Goal: Task Accomplishment & Management: Complete application form

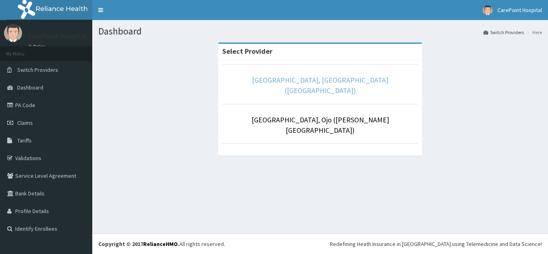
click at [301, 81] on link "[GEOGRAPHIC_DATA], [GEOGRAPHIC_DATA] ([GEOGRAPHIC_DATA])" at bounding box center [320, 85] width 136 height 20
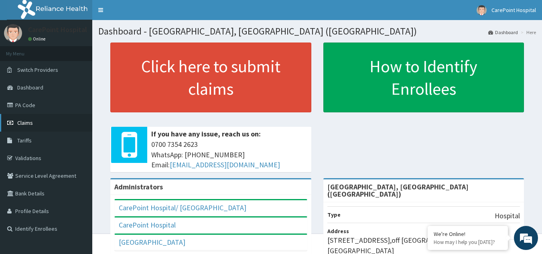
click at [26, 125] on span "Claims" at bounding box center [25, 122] width 16 height 7
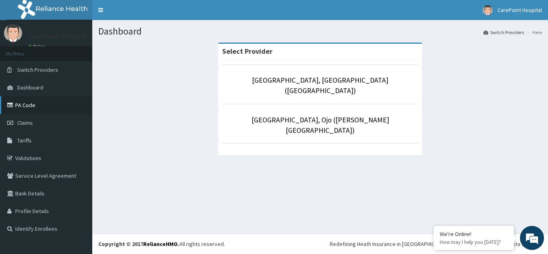
click at [28, 105] on link "PA Code" at bounding box center [46, 105] width 92 height 18
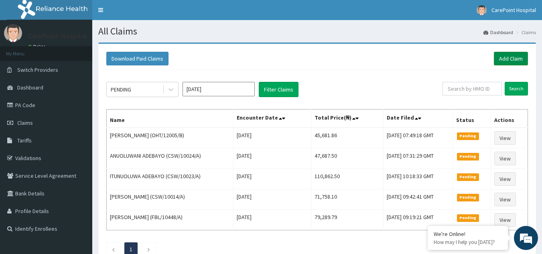
click at [507, 59] on link "Add Claim" at bounding box center [511, 59] width 34 height 14
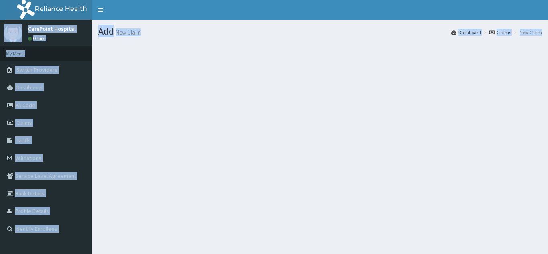
drag, startPoint x: 277, startPoint y: -2, endPoint x: 228, endPoint y: -8, distance: 49.3
click at [228, 0] on html "R EL Toggle navigation" at bounding box center [274, 127] width 548 height 254
click at [377, 167] on div "Add New Claim Dashboard Claims New Claim" at bounding box center [320, 147] width 456 height 254
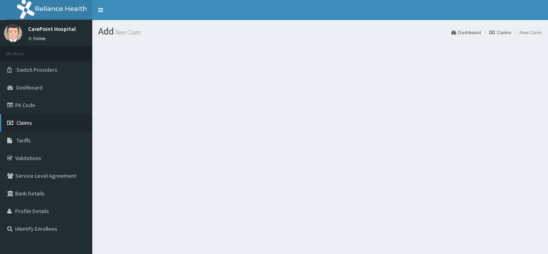
click at [30, 120] on span "Claims" at bounding box center [24, 122] width 16 height 7
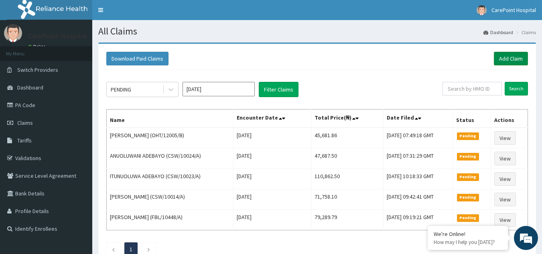
click at [512, 60] on link "Add Claim" at bounding box center [511, 59] width 34 height 14
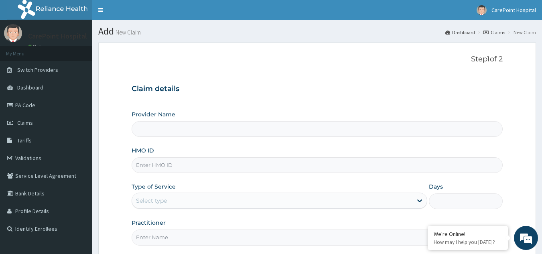
type input "CarePoint Hospital, Egbeda (Shefi Hospital)"
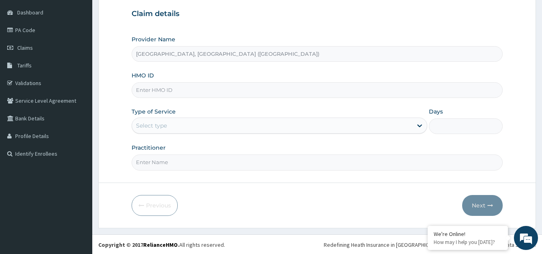
scroll to position [76, 0]
click at [169, 124] on div "Select type" at bounding box center [272, 124] width 281 height 13
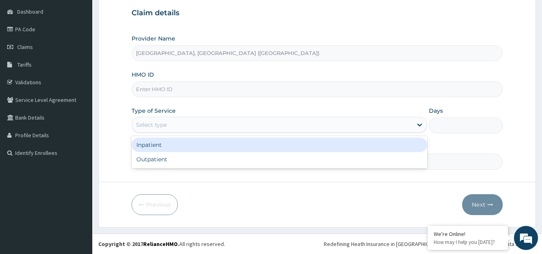
paste input "UBP/10637/A"
type input "UBP/10637/A"
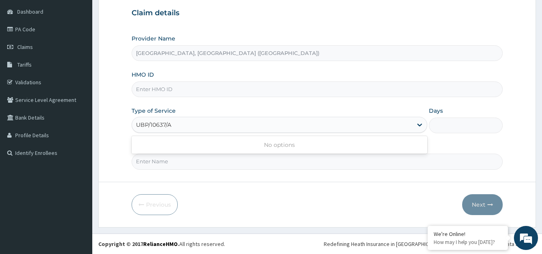
click at [175, 151] on div "No options" at bounding box center [280, 145] width 296 height 14
click at [389, 127] on div "Select type" at bounding box center [272, 124] width 281 height 13
click at [167, 97] on input "HMO ID" at bounding box center [318, 89] width 372 height 16
paste input "UBP/10637/A"
type input "UBP/10637/A"
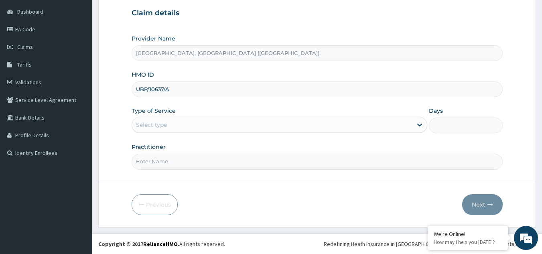
click at [163, 125] on div "Select type" at bounding box center [151, 125] width 31 height 8
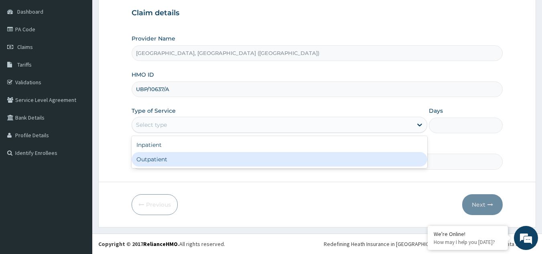
click at [167, 158] on div "Outpatient" at bounding box center [280, 159] width 296 height 14
type input "1"
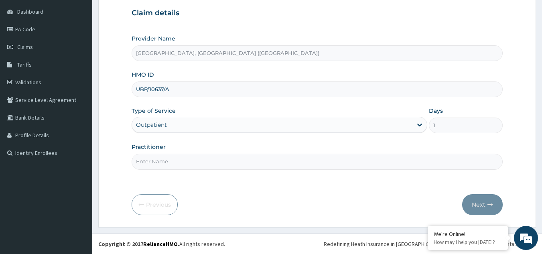
click at [167, 158] on input "Practitioner" at bounding box center [318, 162] width 372 height 16
type input "Dr, [PERSON_NAME]"
click at [487, 204] on button "Next" at bounding box center [482, 204] width 41 height 21
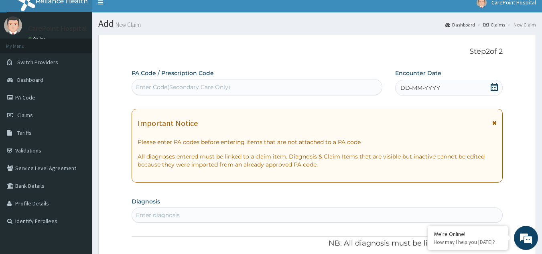
scroll to position [0, 0]
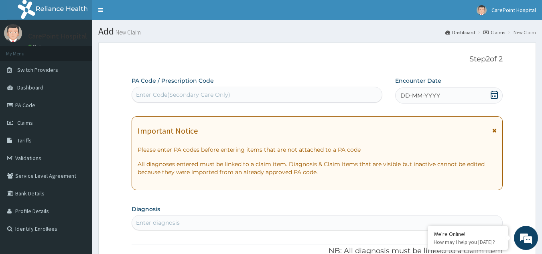
click at [247, 98] on div "Enter Code(Secondary Care Only)" at bounding box center [257, 94] width 251 height 13
paste input "PA/12FDFB"
type input "PA/12FDFB"
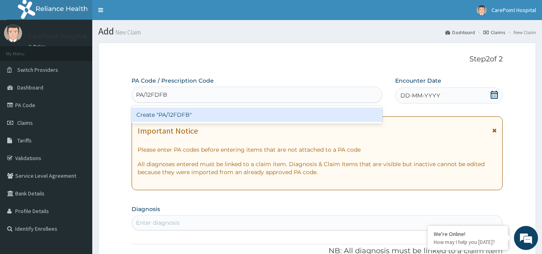
click at [240, 114] on div "Create "PA/12FDFB"" at bounding box center [257, 115] width 251 height 14
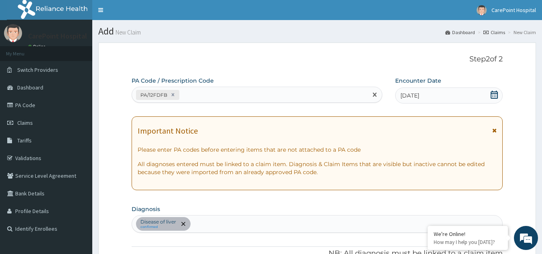
click at [205, 96] on div "PA/12FDFB" at bounding box center [250, 94] width 236 height 13
paste input "PA/0D76B3"
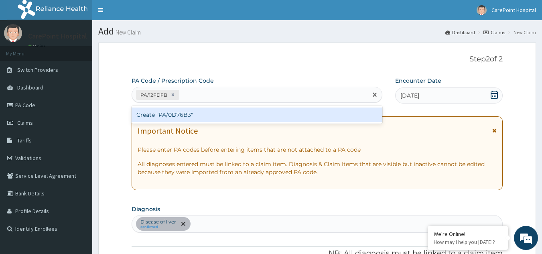
type input "PA/0D76B3"
click at [203, 112] on div "Create "PA/0D76B3"" at bounding box center [257, 115] width 251 height 14
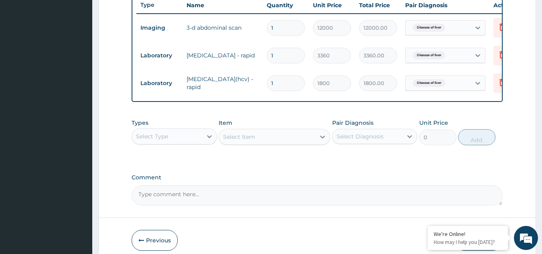
scroll to position [355, 0]
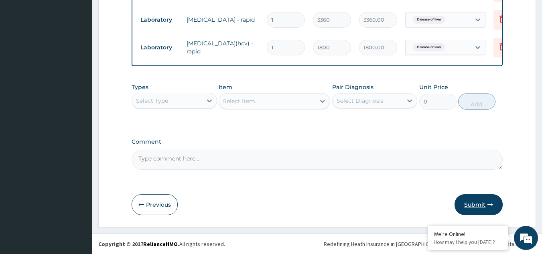
click at [471, 209] on button "Submit" at bounding box center [479, 204] width 48 height 21
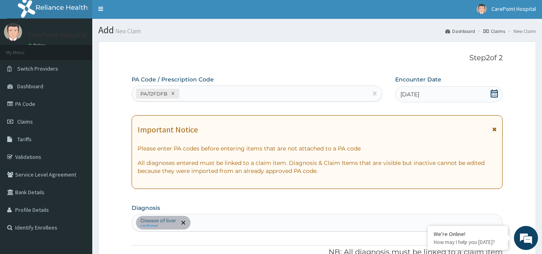
scroll to position [0, 0]
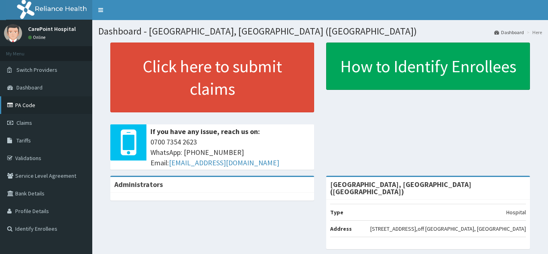
click at [28, 102] on link "PA Code" at bounding box center [46, 105] width 92 height 18
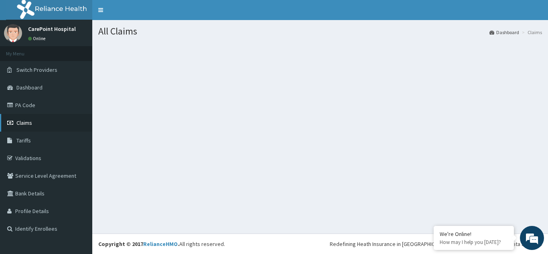
click at [36, 122] on link "Claims" at bounding box center [46, 123] width 92 height 18
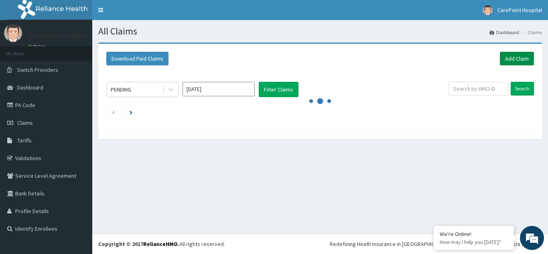
click at [511, 57] on link "Add Claim" at bounding box center [517, 59] width 34 height 14
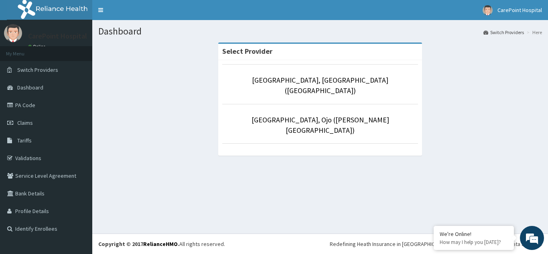
click at [363, 141] on div "Select Provider CarePoint Hospital, Egbeda (Shefi Hospital) Carepoint Hospital,…" at bounding box center [320, 103] width 216 height 121
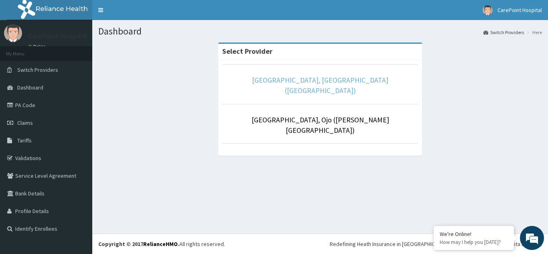
click at [276, 78] on link "[GEOGRAPHIC_DATA], [GEOGRAPHIC_DATA] ([GEOGRAPHIC_DATA])" at bounding box center [320, 85] width 136 height 20
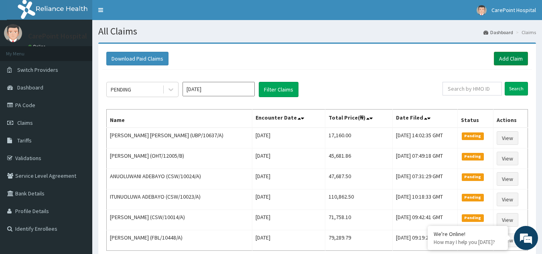
click at [515, 59] on link "Add Claim" at bounding box center [511, 59] width 34 height 14
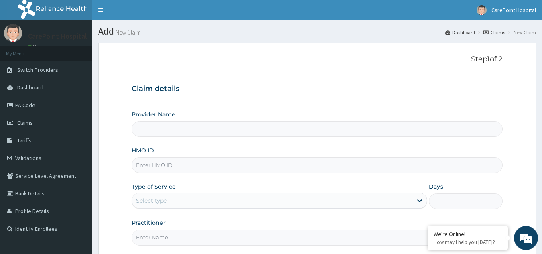
type input "[GEOGRAPHIC_DATA], [GEOGRAPHIC_DATA] ([GEOGRAPHIC_DATA])"
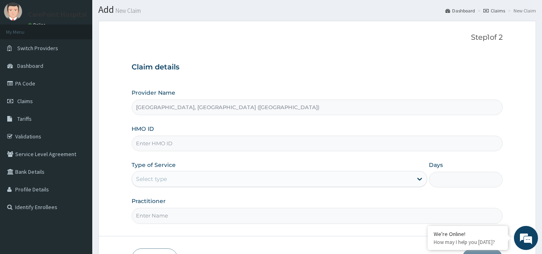
scroll to position [40, 0]
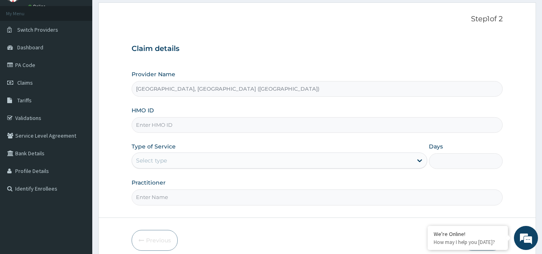
click at [140, 125] on input "HMO ID" at bounding box center [318, 125] width 372 height 16
paste input "UBP/10637/A"
type input "UBP/10637/A"
click at [149, 164] on div "Select type" at bounding box center [151, 161] width 31 height 8
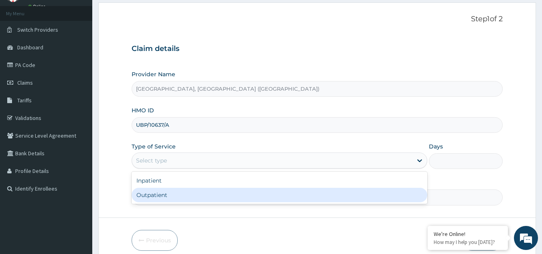
click at [156, 200] on div "Outpatient" at bounding box center [280, 195] width 296 height 14
type input "1"
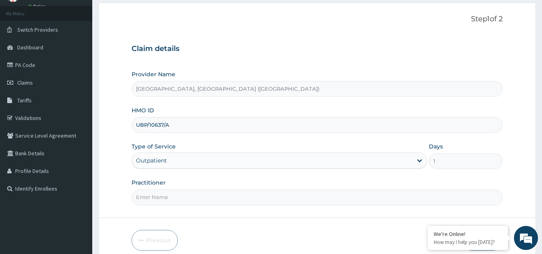
click at [156, 200] on input "Practitioner" at bounding box center [318, 197] width 372 height 16
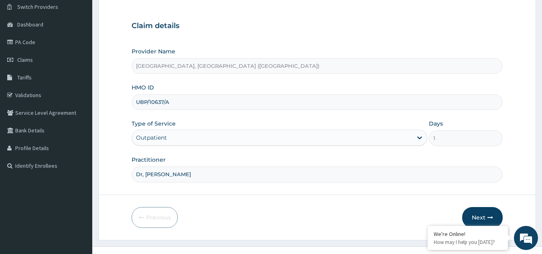
scroll to position [76, 0]
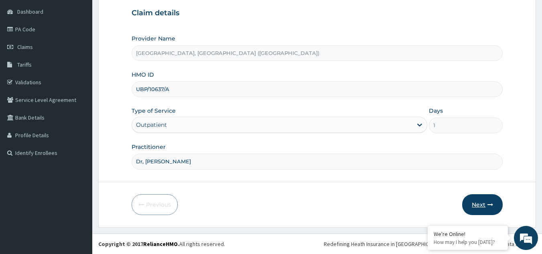
type input "Dr, Steve"
click at [481, 210] on button "Next" at bounding box center [482, 204] width 41 height 21
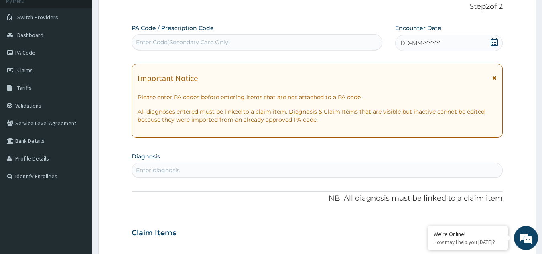
scroll to position [0, 0]
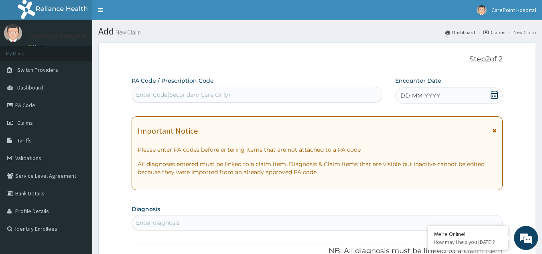
click at [189, 98] on div "Enter Code(Secondary Care Only)" at bounding box center [183, 95] width 94 height 8
paste input "PA/0D76B3"
type input "PA/0D76B3"
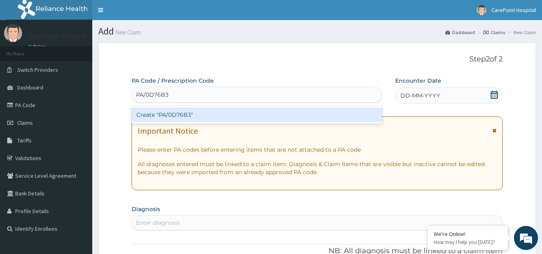
click at [196, 122] on div "Create "PA/0D76B3"" at bounding box center [257, 115] width 251 height 18
click at [198, 114] on div "Create "PA/0D76B3"" at bounding box center [257, 115] width 251 height 14
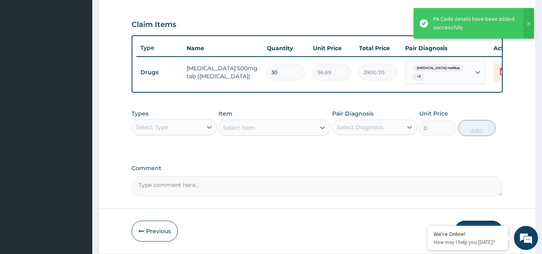
scroll to position [287, 0]
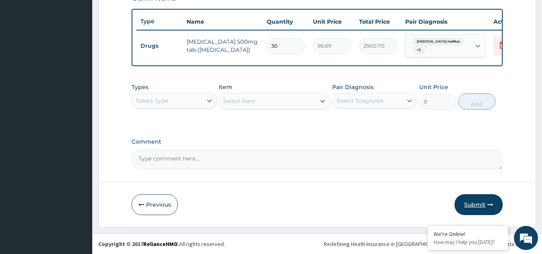
click at [477, 204] on button "Submit" at bounding box center [479, 204] width 48 height 21
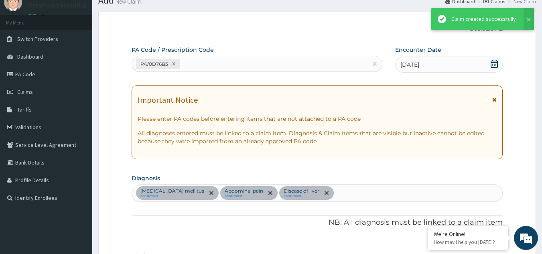
scroll to position [296, 0]
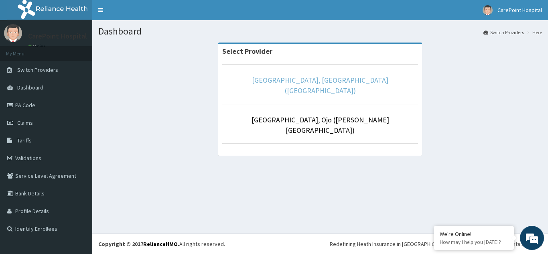
click at [292, 83] on link "[GEOGRAPHIC_DATA], [GEOGRAPHIC_DATA] ([GEOGRAPHIC_DATA])" at bounding box center [320, 85] width 136 height 20
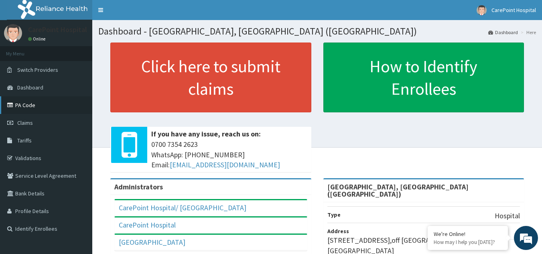
click at [30, 107] on link "PA Code" at bounding box center [46, 105] width 92 height 18
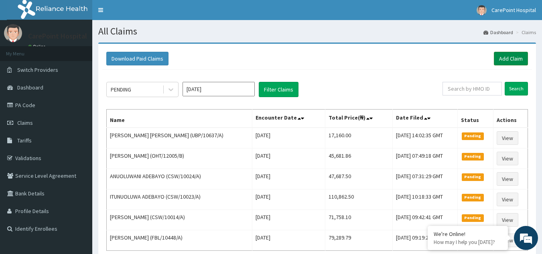
click at [515, 60] on link "Add Claim" at bounding box center [511, 59] width 34 height 14
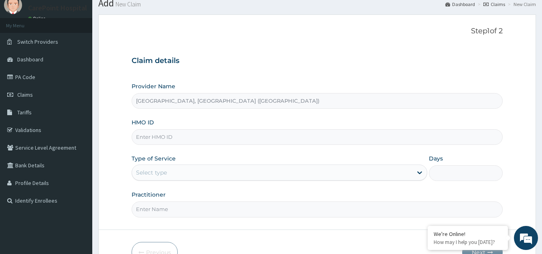
scroll to position [76, 0]
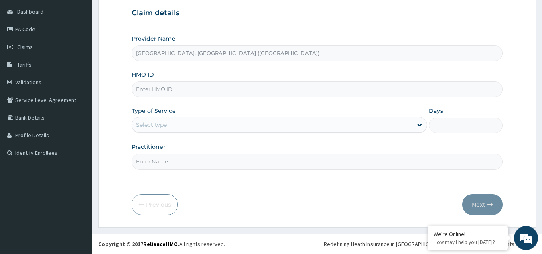
click at [168, 123] on div "Select type" at bounding box center [272, 124] width 281 height 13
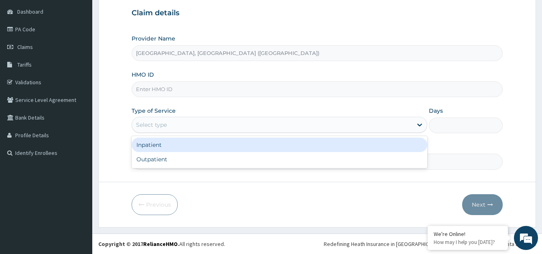
paste input "PPI/10009/B"
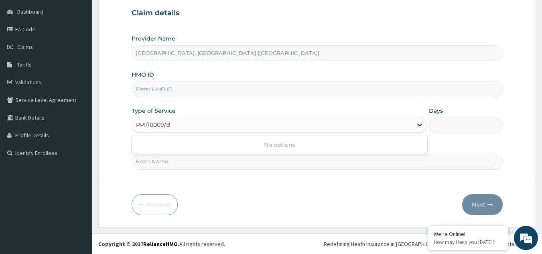
click at [159, 146] on div "No options" at bounding box center [280, 145] width 296 height 14
type input "PPI/10009/B"
click at [165, 178] on form "Step 1 of 2 Claim details Provider Name [GEOGRAPHIC_DATA], [GEOGRAPHIC_DATA] ([…" at bounding box center [317, 97] width 438 height 261
click at [150, 84] on input "HMO ID" at bounding box center [318, 89] width 372 height 16
paste input "PPI/10009/B"
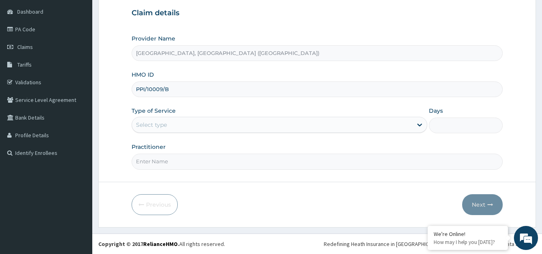
type input "PPI/10009/B"
click at [147, 121] on div "Select type" at bounding box center [151, 125] width 31 height 8
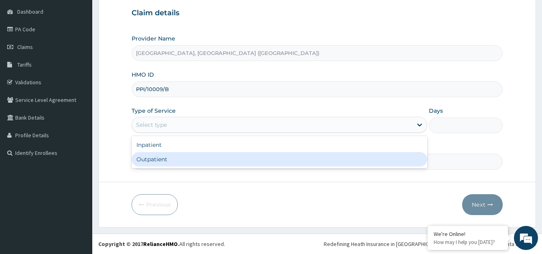
click at [149, 160] on div "Outpatient" at bounding box center [280, 159] width 296 height 14
type input "1"
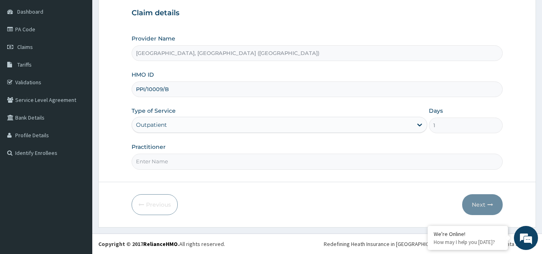
click at [150, 159] on input "Practitioner" at bounding box center [318, 162] width 372 height 16
type input "Dr, [PERSON_NAME]"
click at [480, 204] on button "Next" at bounding box center [482, 204] width 41 height 21
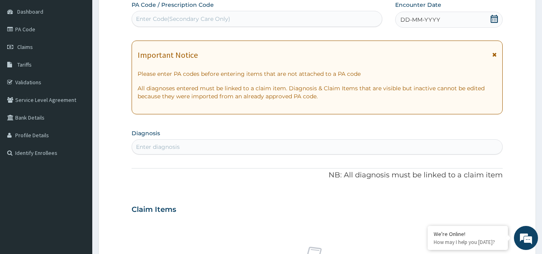
click at [198, 24] on div "Enter Code(Secondary Care Only)" at bounding box center [257, 18] width 251 height 13
paste input "PA/346239"
type input "PA/346239"
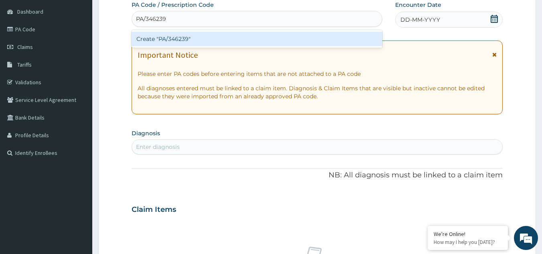
click at [198, 37] on div "Create "PA/346239"" at bounding box center [257, 39] width 251 height 14
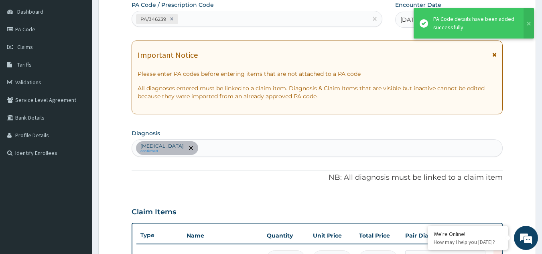
scroll to position [263, 0]
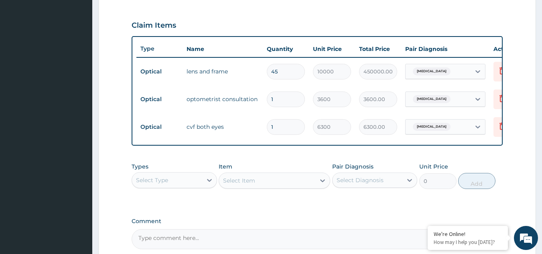
click at [282, 70] on input "45" at bounding box center [286, 72] width 38 height 16
type input "4"
type input "40000.00"
click at [300, 96] on input "1" at bounding box center [286, 100] width 38 height 16
click at [282, 71] on input "4" at bounding box center [286, 72] width 38 height 16
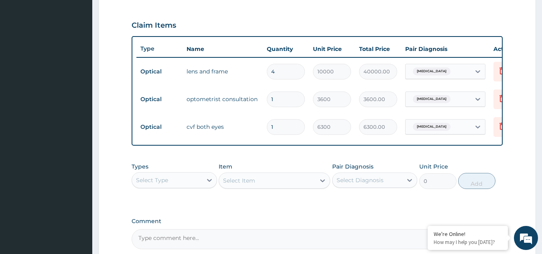
type input "45"
type input "450000.00"
type input "4"
type input "40000.00"
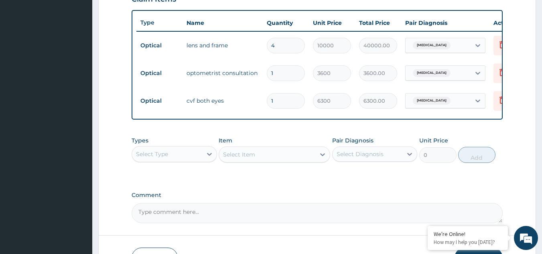
scroll to position [303, 0]
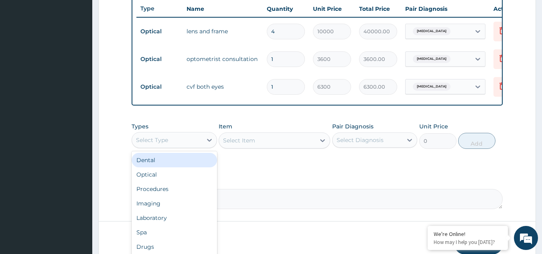
click at [183, 147] on div "Select Type" at bounding box center [167, 140] width 70 height 13
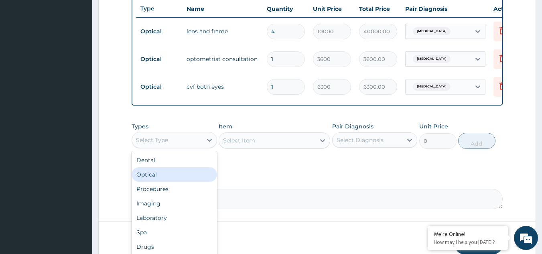
click at [158, 180] on div "Optical" at bounding box center [175, 174] width 86 height 14
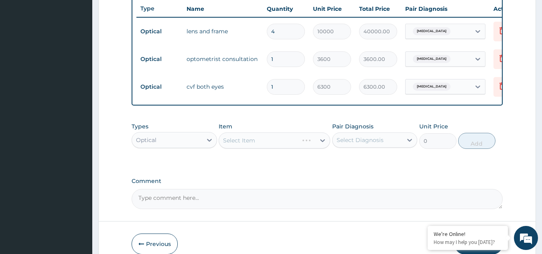
click at [247, 145] on div "Select Item" at bounding box center [239, 140] width 32 height 8
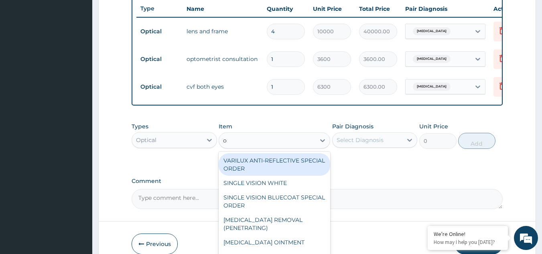
type input "op"
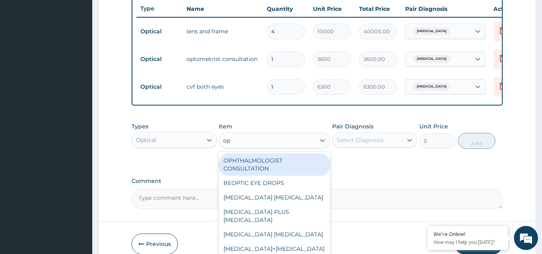
click at [249, 176] on div "OPHTHALMOLOGIST CONSULTATION" at bounding box center [275, 164] width 112 height 22
type input "6000"
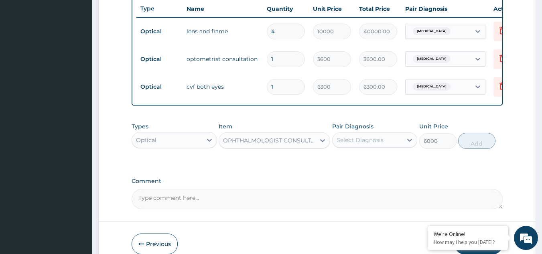
click at [278, 145] on div "OPHTHALMOLOGIST CONSULTATION" at bounding box center [269, 140] width 93 height 8
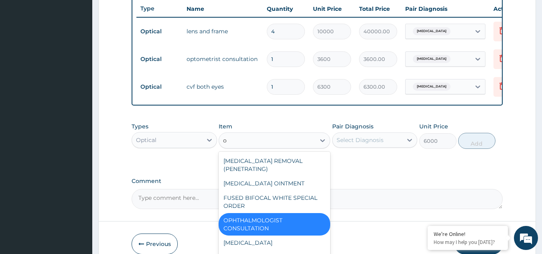
scroll to position [45, 0]
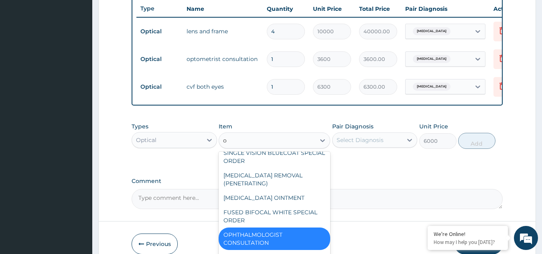
type input "op"
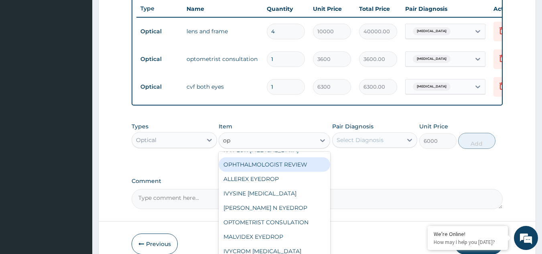
scroll to position [361, 0]
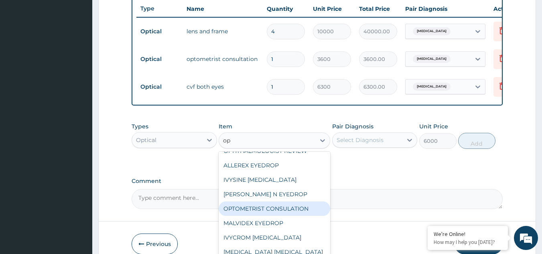
click at [265, 207] on div "OPTOMETRIST CONSULATION" at bounding box center [275, 209] width 112 height 14
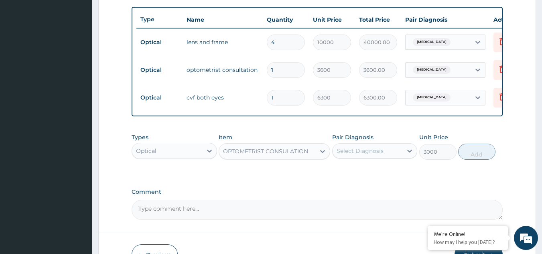
scroll to position [303, 0]
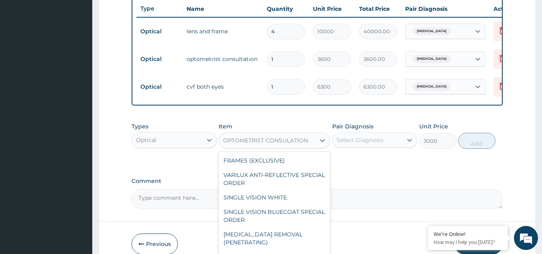
click at [251, 145] on div "OPTOMETRIST CONSULATION" at bounding box center [265, 140] width 85 height 8
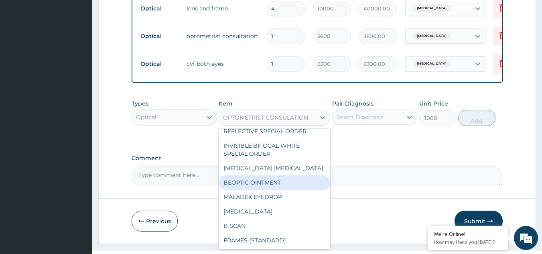
scroll to position [348, 0]
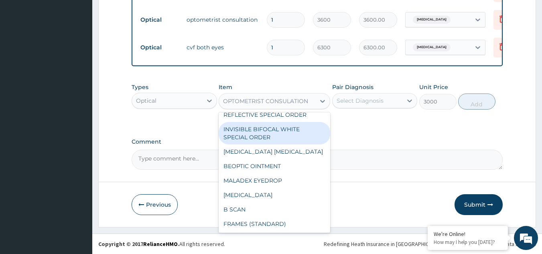
click at [168, 100] on div "Optical" at bounding box center [167, 100] width 70 height 13
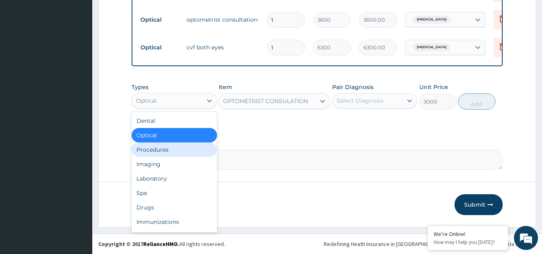
click at [157, 148] on div "Procedures" at bounding box center [175, 150] width 86 height 14
type input "0"
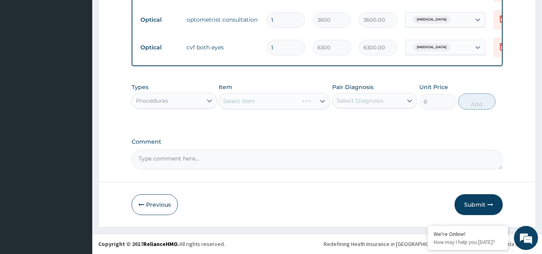
click at [258, 104] on div "Select Item" at bounding box center [275, 101] width 112 height 16
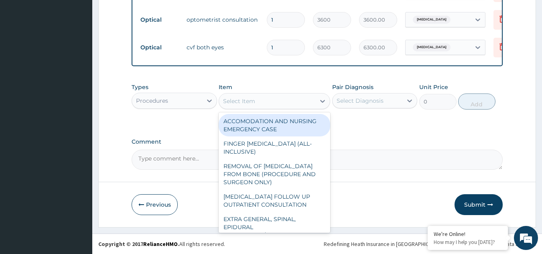
click at [258, 104] on div "Select Item" at bounding box center [267, 101] width 96 height 13
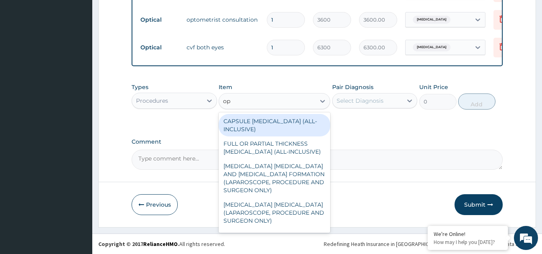
type input "oph"
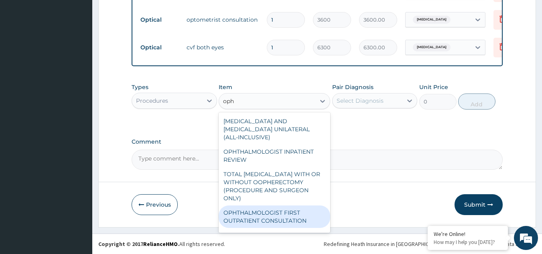
click at [263, 223] on div "OPHTHALMOLOGIST FIRST OUTPATIENT CONSULTATION" at bounding box center [275, 217] width 112 height 22
type input "35000"
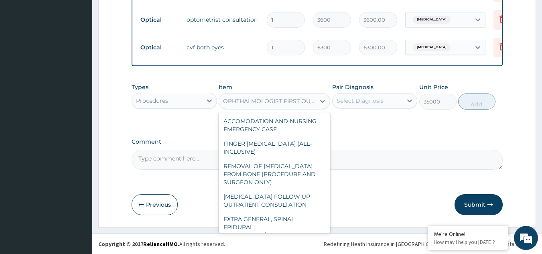
click at [291, 103] on div "OPHTHALMOLOGIST FIRST OUTPATIENT CONSULTATION" at bounding box center [269, 101] width 93 height 8
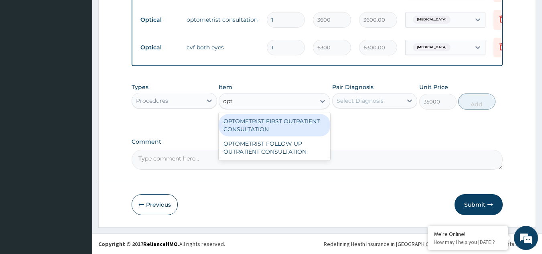
scroll to position [0, 0]
type input "opto"
click at [271, 128] on div "OPTOMETRIST FIRST OUTPATIENT CONSULTATION" at bounding box center [275, 125] width 112 height 22
type input "16250"
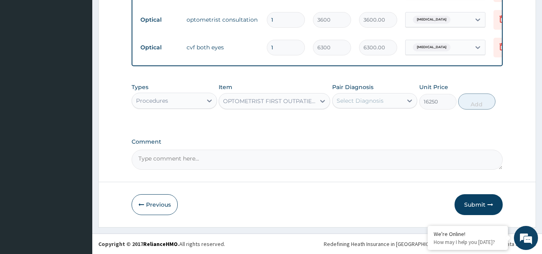
click at [273, 101] on div "OPTOMETRIST FIRST OUTPATIENT CONSULTATION" at bounding box center [269, 101] width 93 height 8
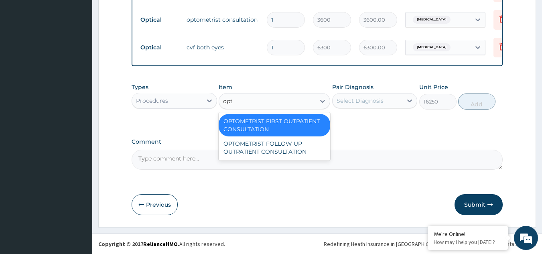
type input "opto"
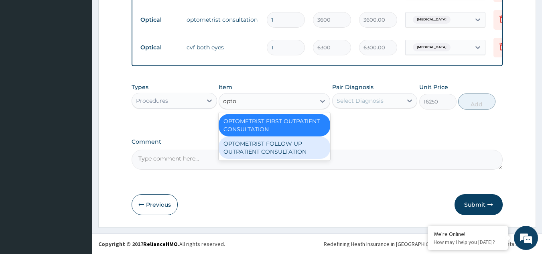
click at [283, 153] on div "OPTOMETRIST FOLLOW UP OUTPATIENT CONSULTATION" at bounding box center [275, 147] width 112 height 22
type input "9375"
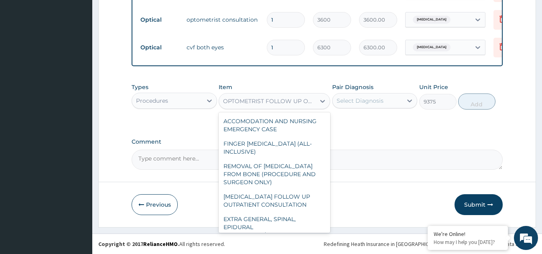
click at [286, 106] on div "OPTOMETRIST FOLLOW UP OUTPATIENT CONSULTATION" at bounding box center [267, 101] width 96 height 13
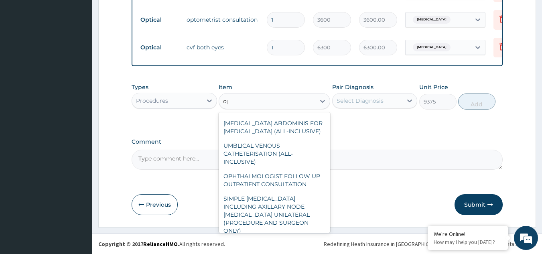
scroll to position [1159, 0]
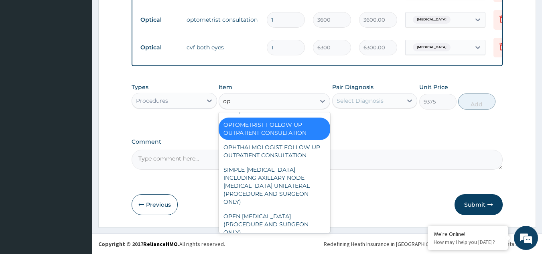
type input "opt"
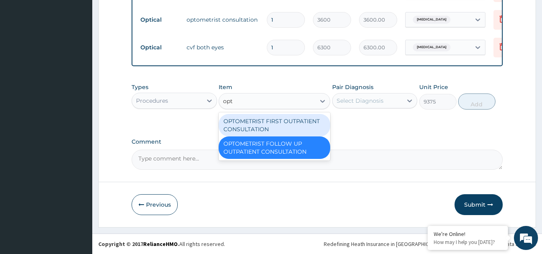
click at [299, 122] on div "OPTOMETRIST FIRST OUTPATIENT CONSULTATION" at bounding box center [275, 125] width 112 height 22
type input "16250"
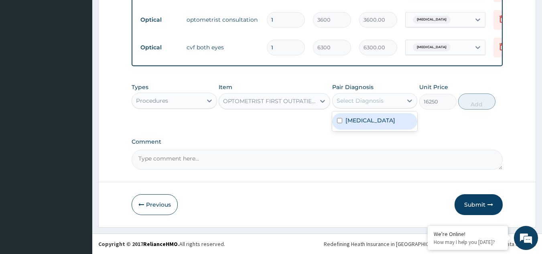
click at [370, 97] on div "Select Diagnosis" at bounding box center [360, 101] width 47 height 8
click at [362, 122] on label "[MEDICAL_DATA]" at bounding box center [371, 120] width 50 height 8
checkbox input "true"
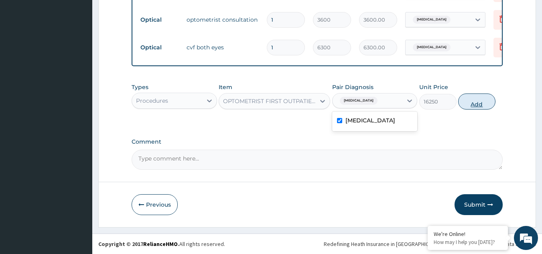
click at [478, 100] on button "Add" at bounding box center [476, 102] width 37 height 16
type input "0"
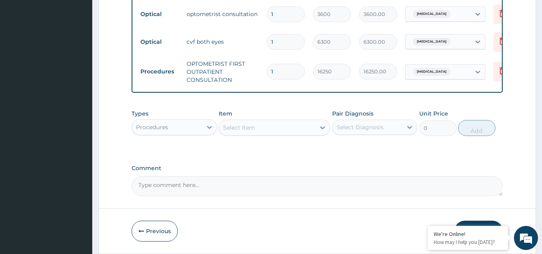
scroll to position [348, 0]
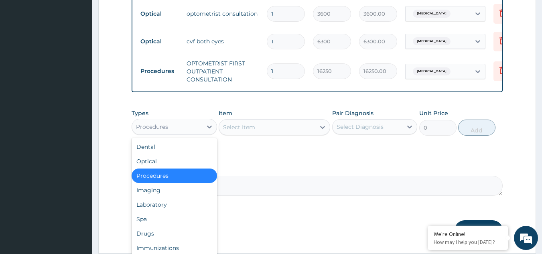
click at [177, 130] on div "Procedures" at bounding box center [167, 126] width 70 height 13
click at [160, 161] on div "Optical" at bounding box center [175, 161] width 86 height 14
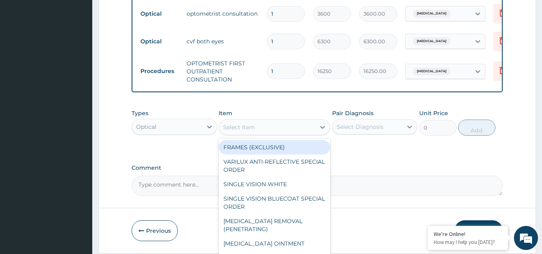
click at [240, 131] on div "Select Item" at bounding box center [239, 127] width 32 height 8
type input "visu"
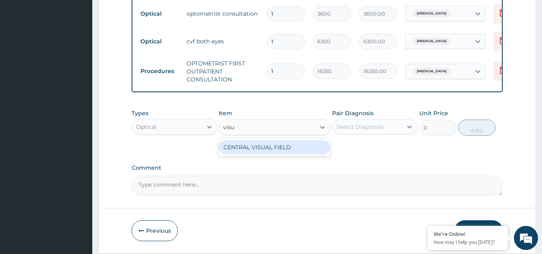
click at [251, 155] on div "CENTRAL VISUAL FIELD" at bounding box center [275, 147] width 112 height 14
type input "7500"
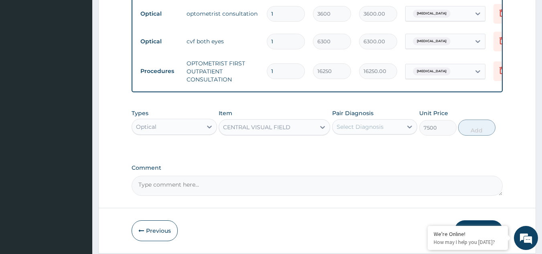
click at [243, 131] on div "CENTRAL VISUAL FIELD" at bounding box center [256, 127] width 67 height 8
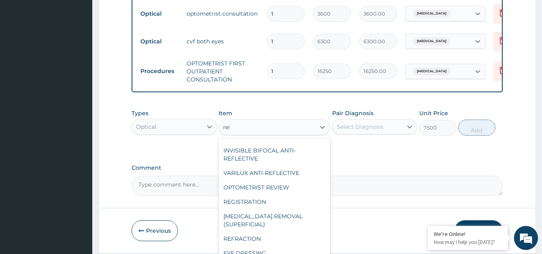
scroll to position [16, 0]
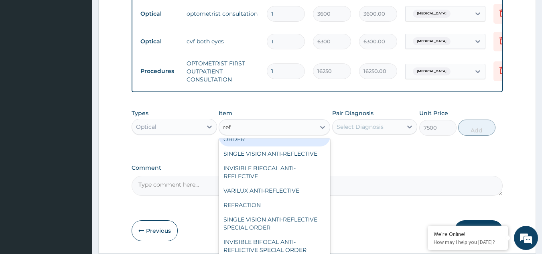
type input "refr"
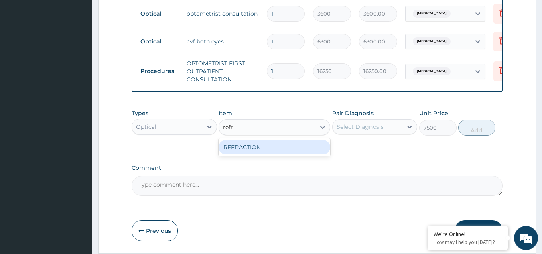
click at [273, 153] on div "REFRACTION" at bounding box center [275, 147] width 112 height 14
type input "2400"
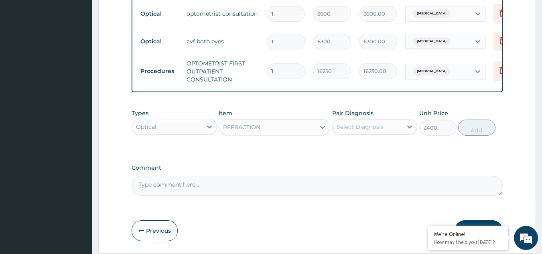
click at [392, 129] on div "Select Diagnosis" at bounding box center [368, 126] width 70 height 13
click at [378, 151] on div "[MEDICAL_DATA]" at bounding box center [375, 147] width 86 height 16
checkbox input "true"
click at [481, 136] on button "Add" at bounding box center [476, 128] width 37 height 16
type input "0"
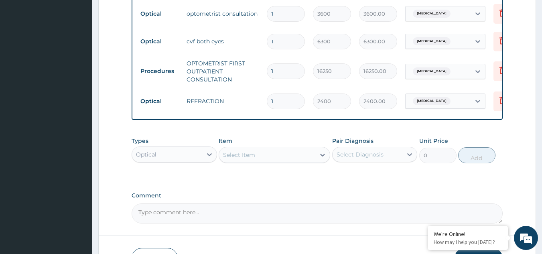
click at [246, 159] on div "Select Item" at bounding box center [239, 155] width 32 height 8
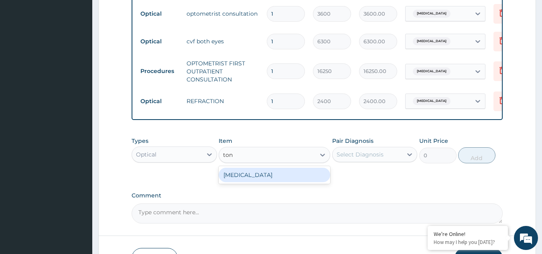
type input "tono"
click at [291, 182] on div "[MEDICAL_DATA]" at bounding box center [275, 175] width 112 height 14
type input "2400"
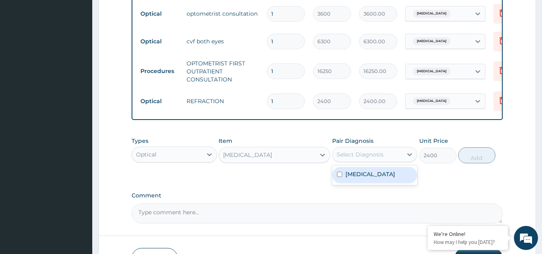
click at [364, 159] on div "Select Diagnosis" at bounding box center [360, 155] width 47 height 8
click at [357, 177] on label "[MEDICAL_DATA]" at bounding box center [371, 174] width 50 height 8
checkbox input "true"
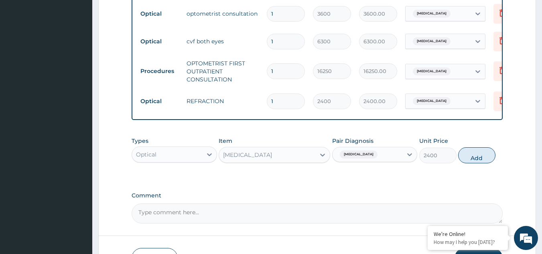
click at [479, 167] on div "Types Optical Item [MEDICAL_DATA] Pair Diagnosis [MEDICAL_DATA] Unit Price 2400…" at bounding box center [318, 150] width 372 height 35
click at [471, 163] on button "Add" at bounding box center [476, 155] width 37 height 16
type input "0"
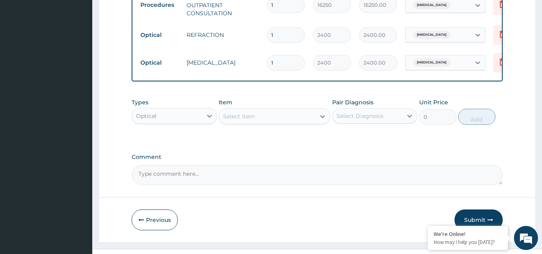
scroll to position [428, 0]
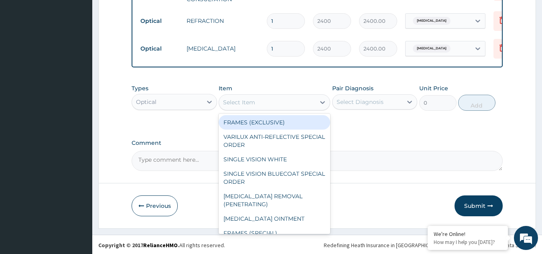
click at [257, 109] on div "Select Item" at bounding box center [267, 102] width 96 height 13
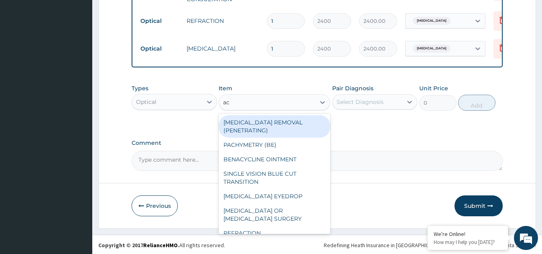
type input "a"
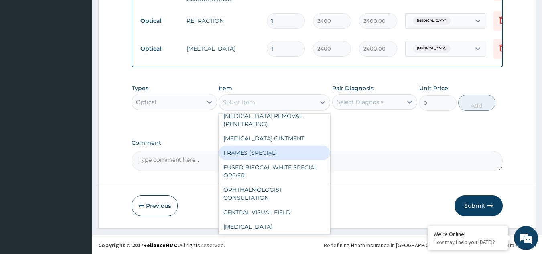
scroll to position [120, 0]
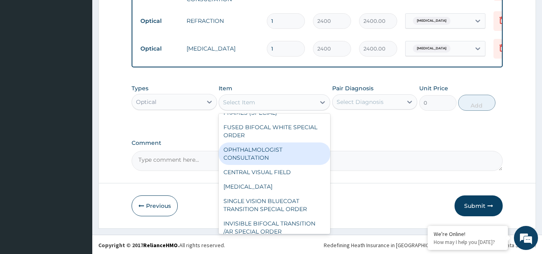
click at [253, 164] on div "OPHTHALMOLOGIST CONSULTATION" at bounding box center [275, 154] width 112 height 22
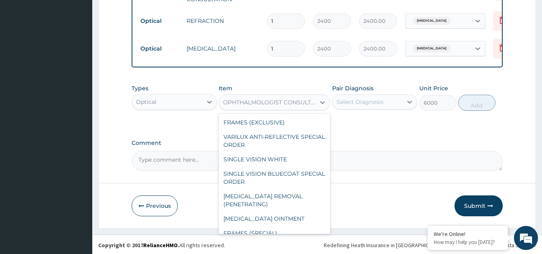
click at [266, 102] on div "OPHTHALMOLOGIST CONSULTATION" at bounding box center [267, 102] width 96 height 13
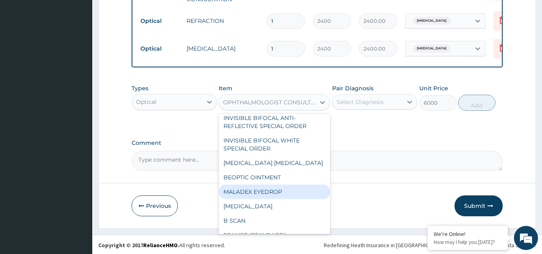
scroll to position [1474, 0]
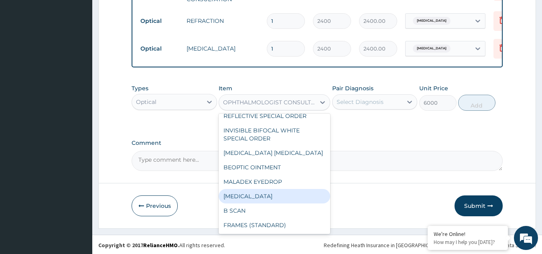
click at [266, 199] on div "[MEDICAL_DATA]" at bounding box center [275, 196] width 112 height 14
type input "2400"
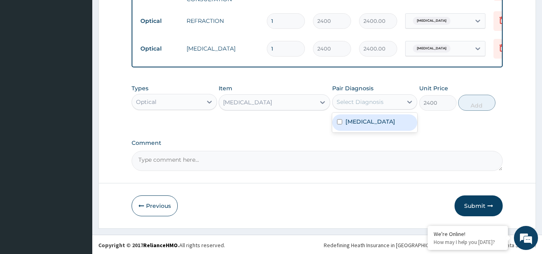
click at [393, 107] on div "Select Diagnosis" at bounding box center [368, 102] width 70 height 13
click at [372, 126] on label "[MEDICAL_DATA]" at bounding box center [371, 122] width 50 height 8
checkbox input "true"
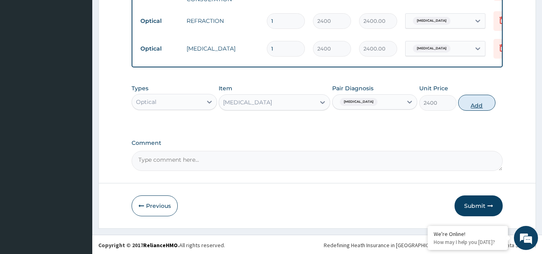
click at [478, 109] on button "Add" at bounding box center [476, 103] width 37 height 16
type input "0"
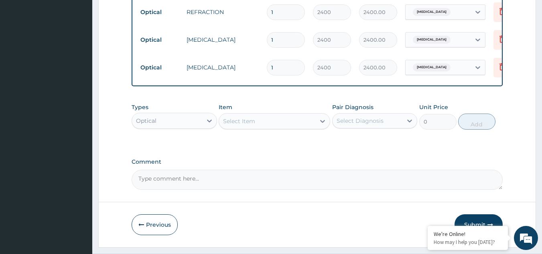
scroll to position [463, 0]
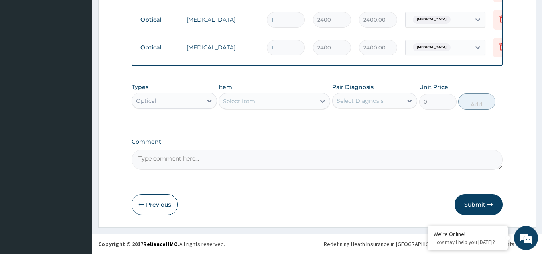
click at [473, 206] on button "Submit" at bounding box center [479, 204] width 48 height 21
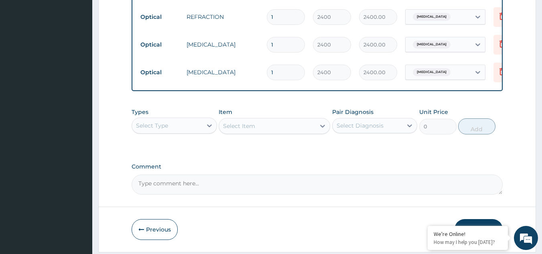
scroll to position [383, 0]
